Goal: Transaction & Acquisition: Book appointment/travel/reservation

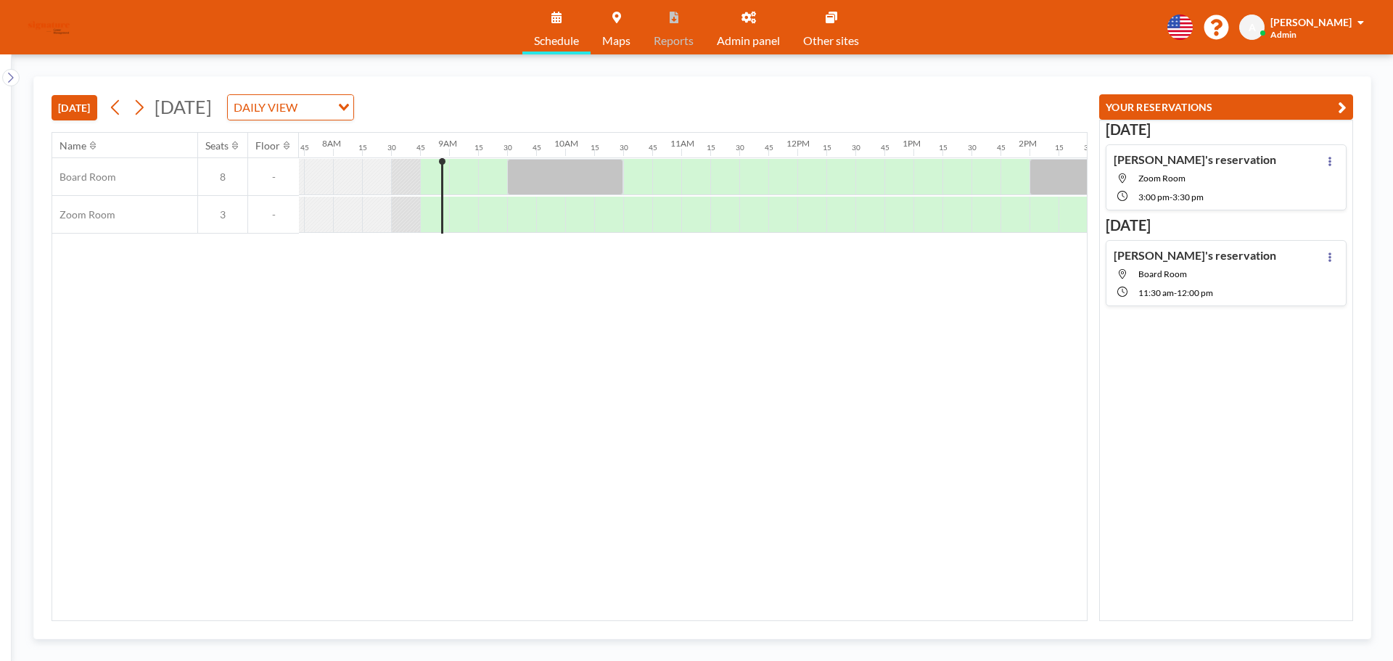
scroll to position [0, 987]
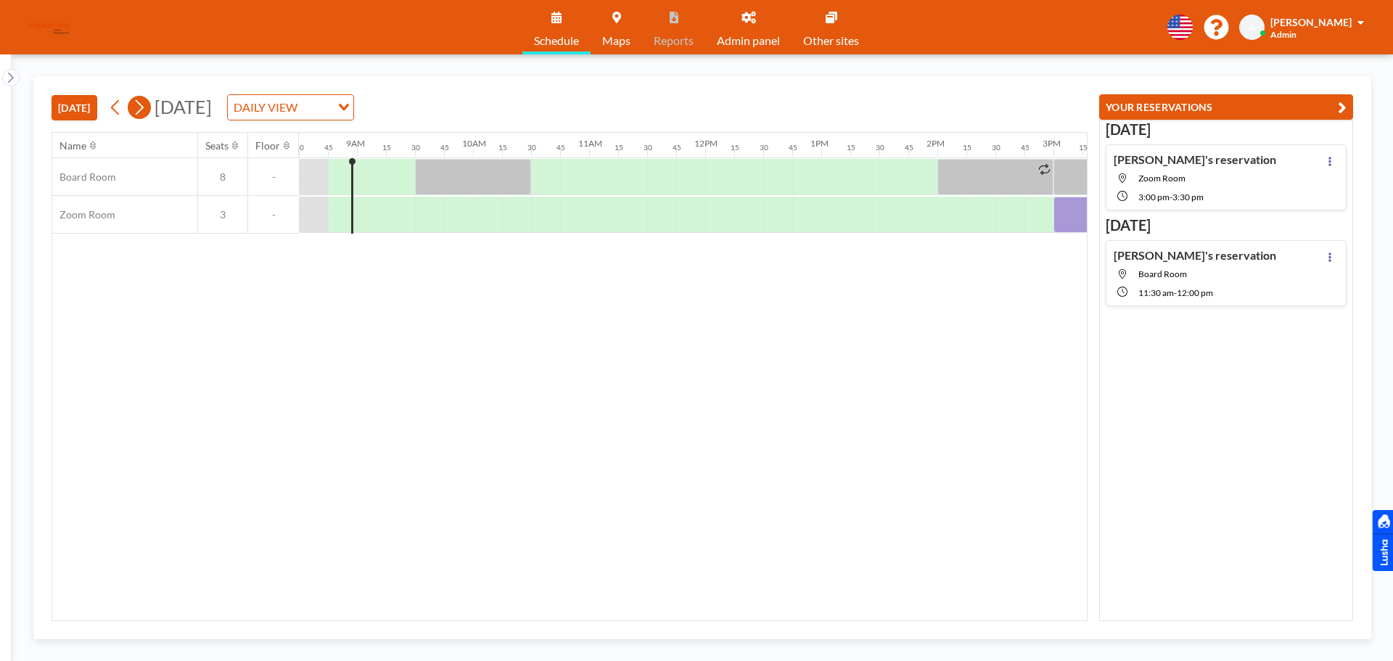
click at [144, 108] on icon at bounding box center [140, 107] width 8 height 15
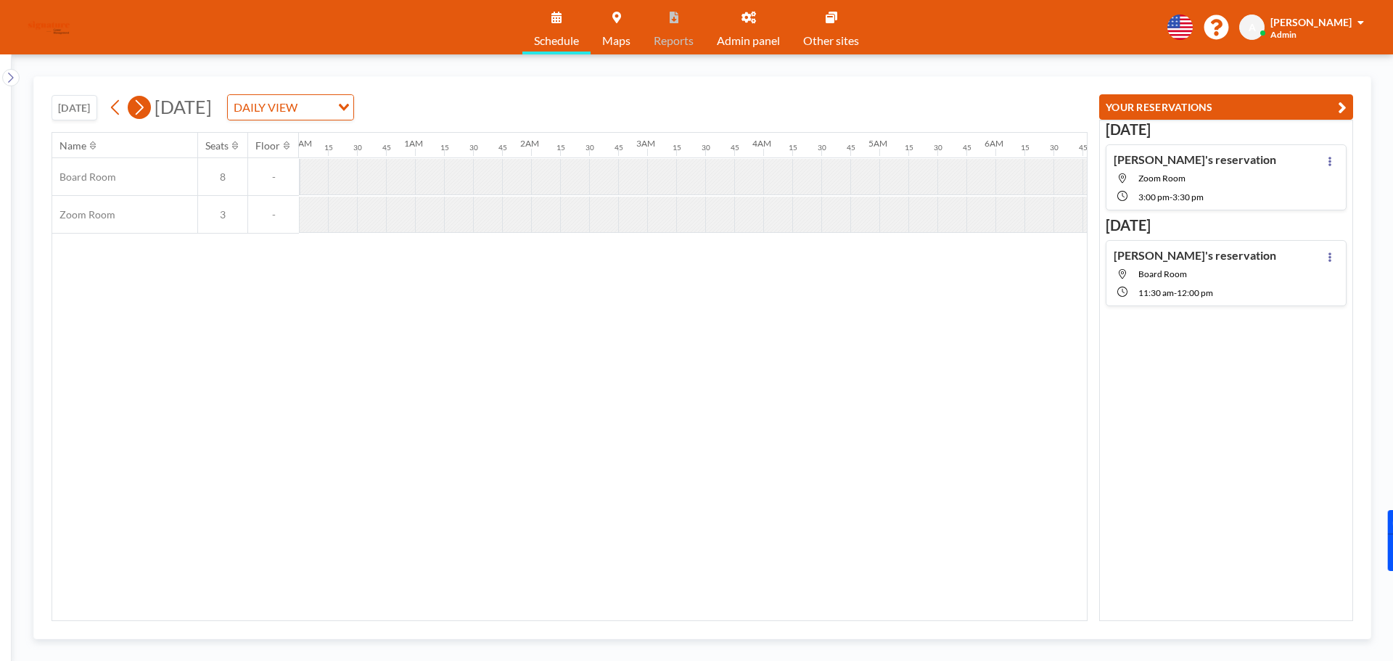
click at [144, 108] on icon at bounding box center [140, 107] width 8 height 15
click at [119, 112] on icon at bounding box center [115, 107] width 8 height 15
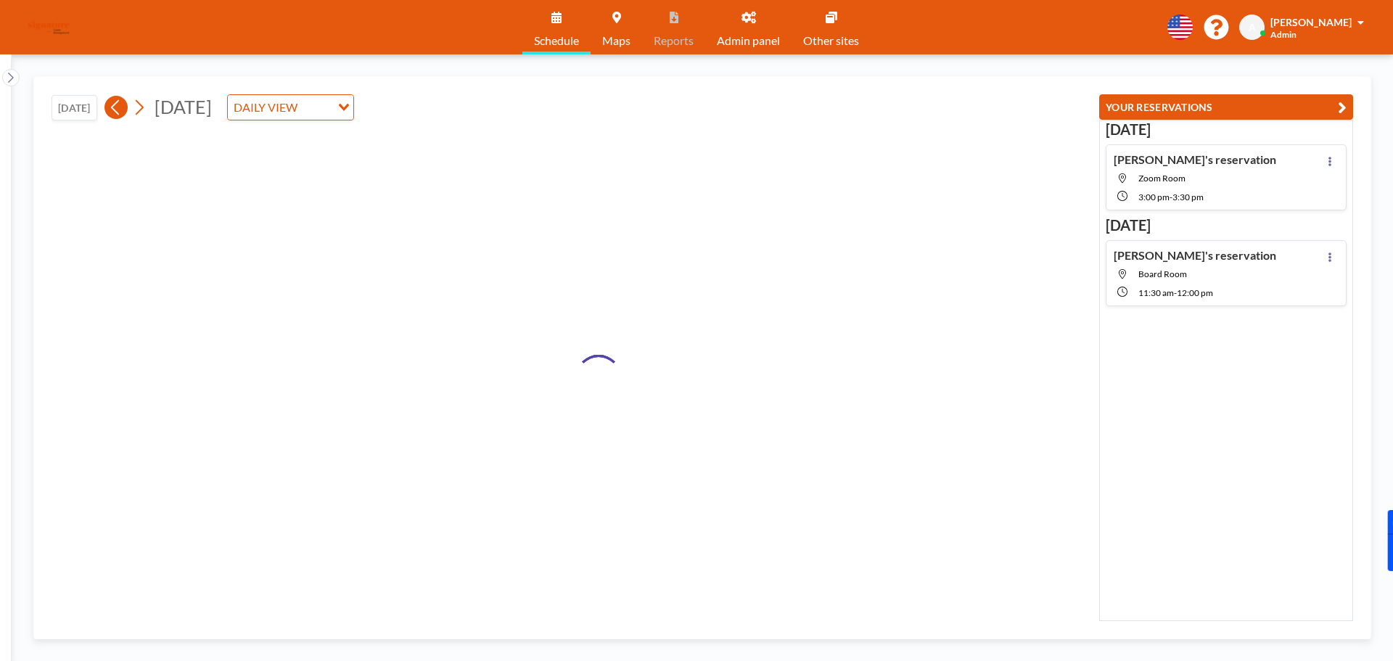
click at [119, 112] on icon at bounding box center [115, 107] width 8 height 15
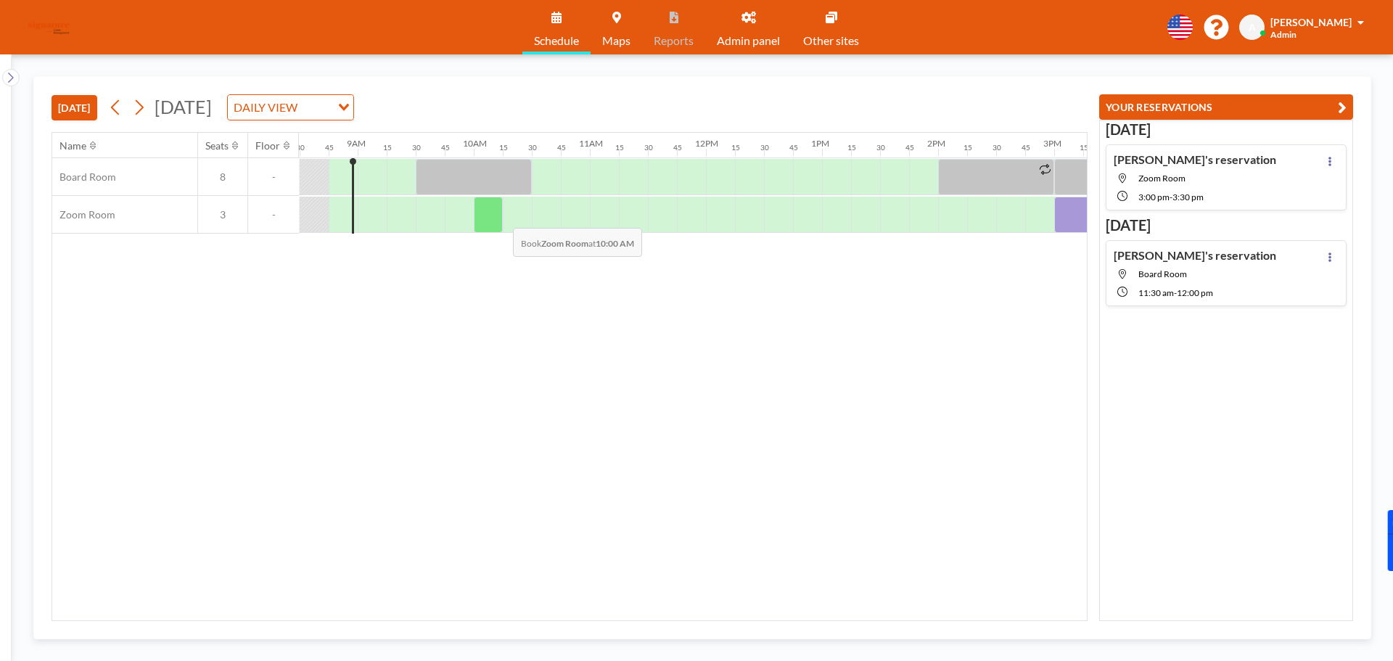
scroll to position [0, 987]
click at [652, 176] on div at bounding box center [661, 177] width 29 height 36
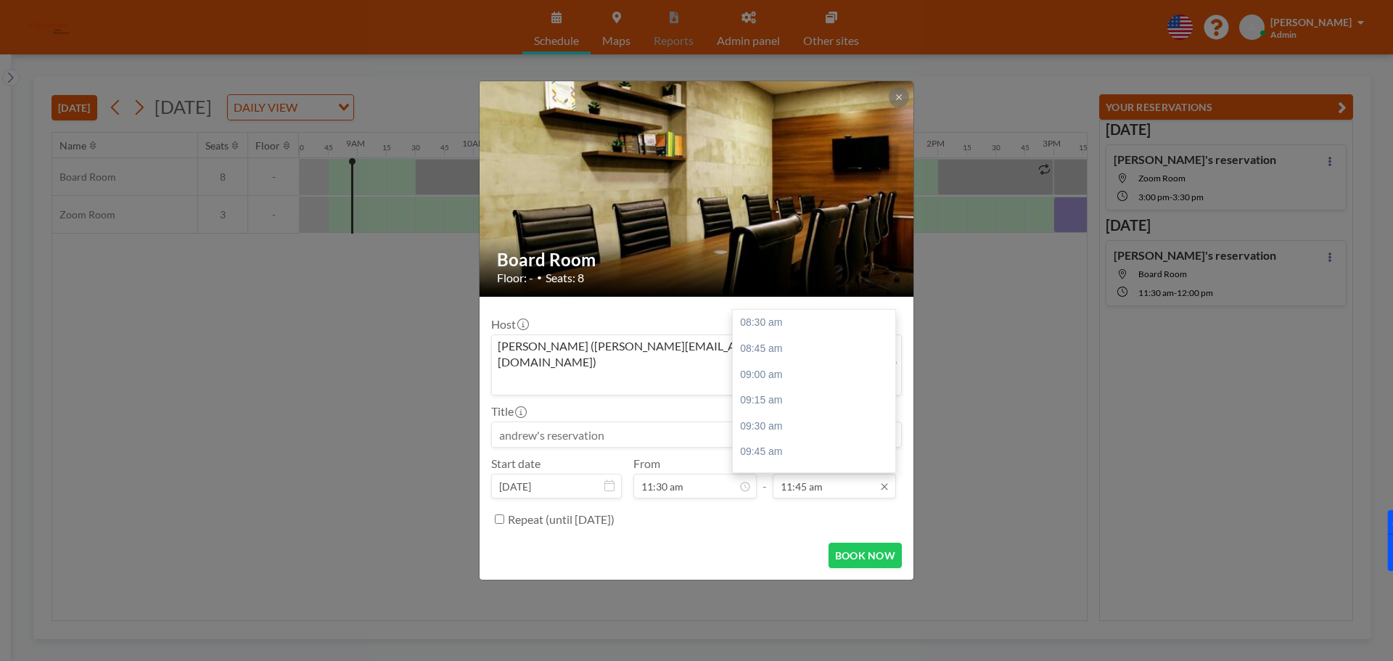
scroll to position [336, 0]
click at [795, 336] on div "12:00 pm" at bounding box center [818, 349] width 170 height 26
type input "12:00 pm"
click at [872, 543] on button "BOOK NOW" at bounding box center [865, 555] width 73 height 25
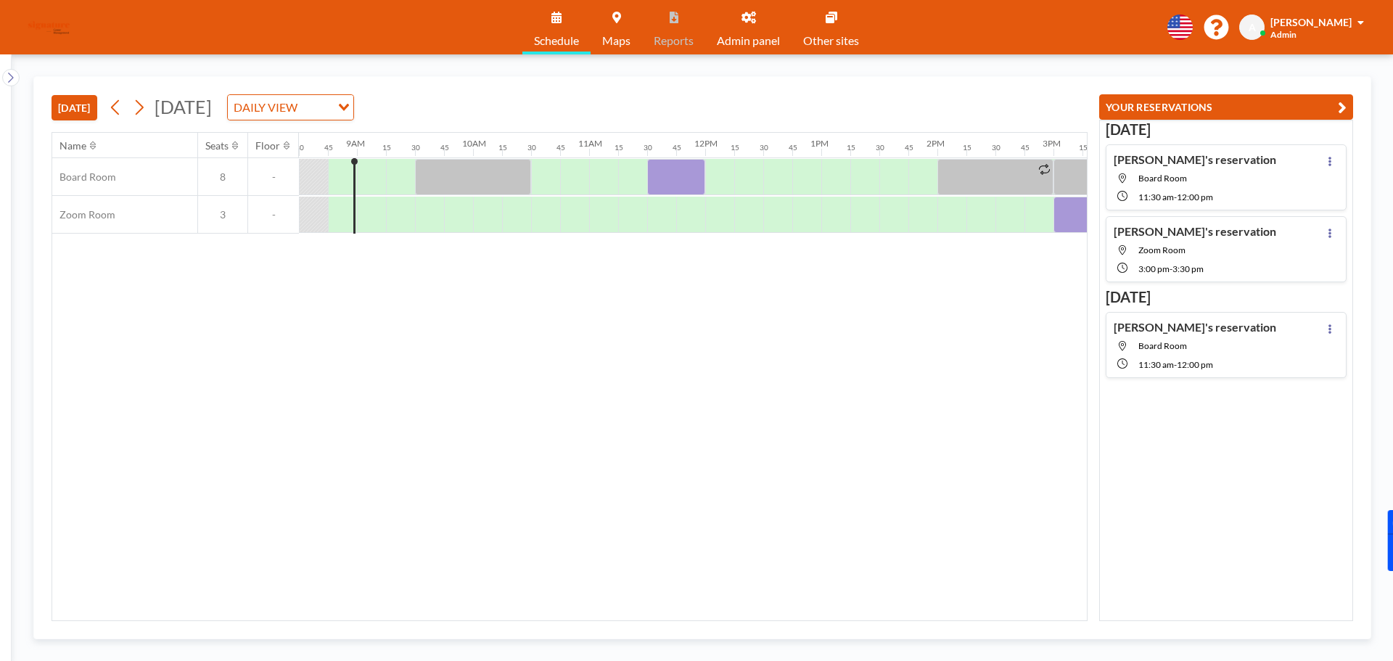
click at [1249, 349] on div "[PERSON_NAME]'s reservation Board Room 11:30 AM - 12:00 PM" at bounding box center [1226, 345] width 241 height 66
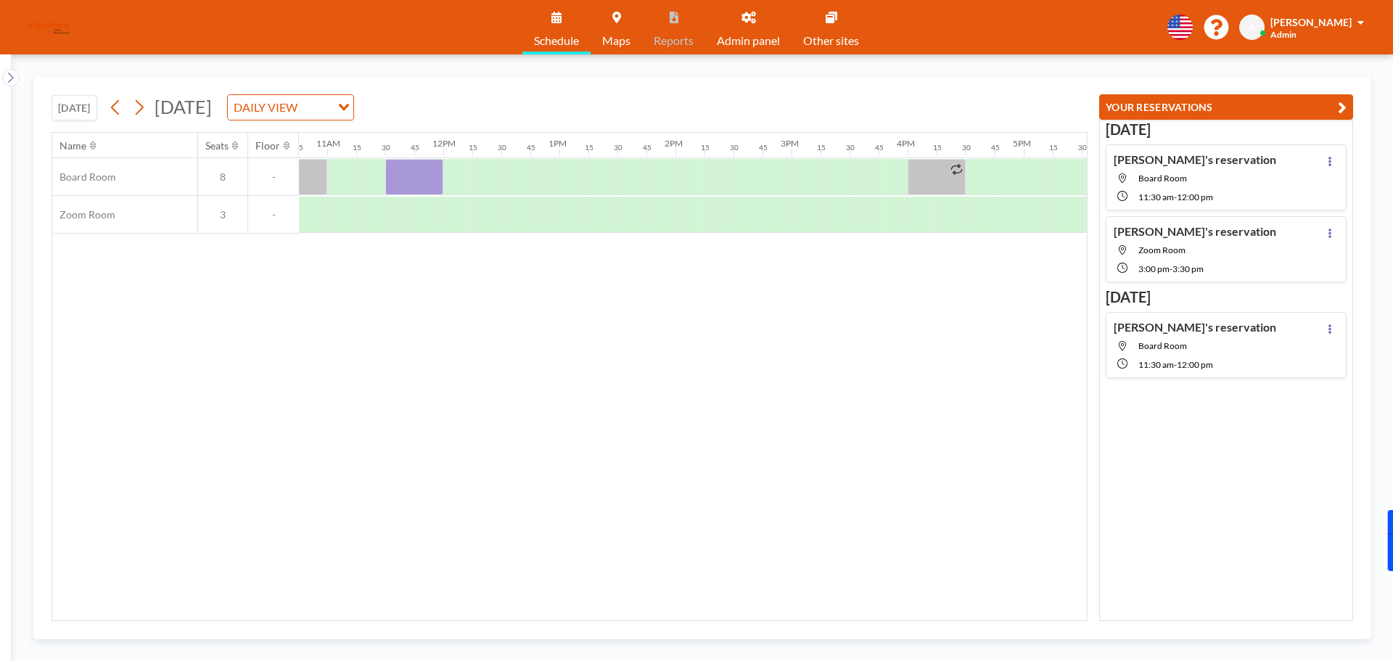
scroll to position [0, 1306]
